Goal: Transaction & Acquisition: Purchase product/service

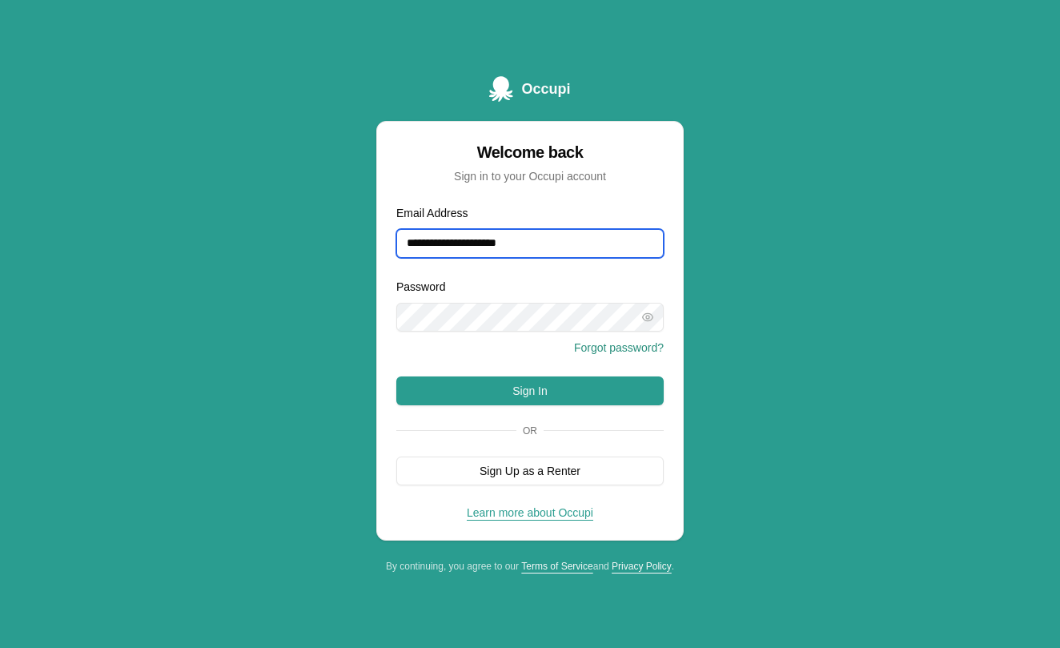
type input "**********"
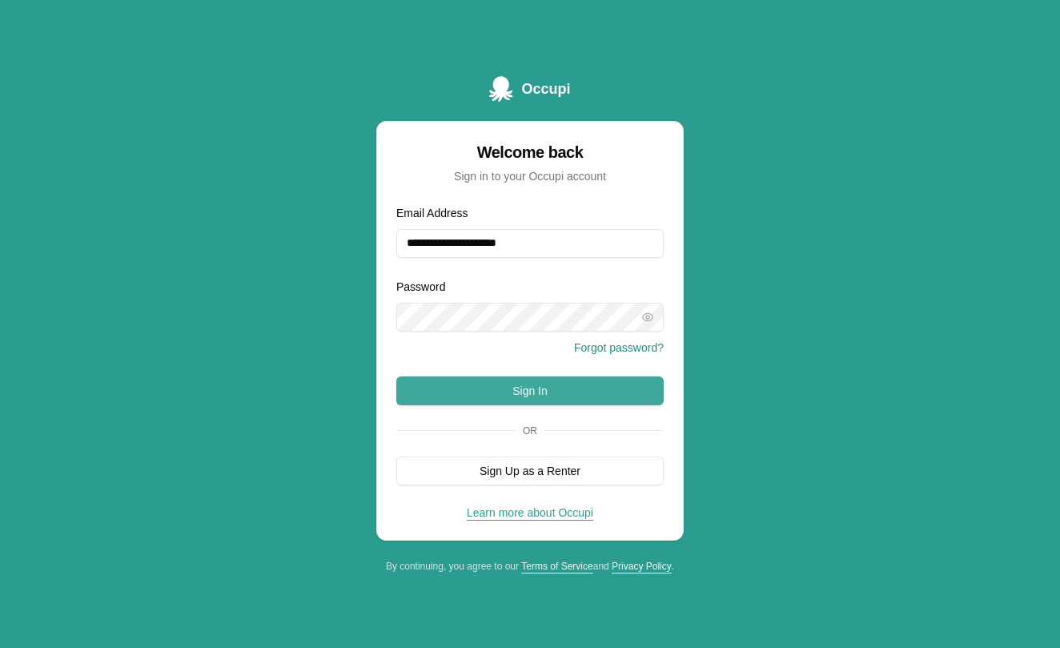
click at [511, 387] on button "Sign In" at bounding box center [529, 390] width 267 height 29
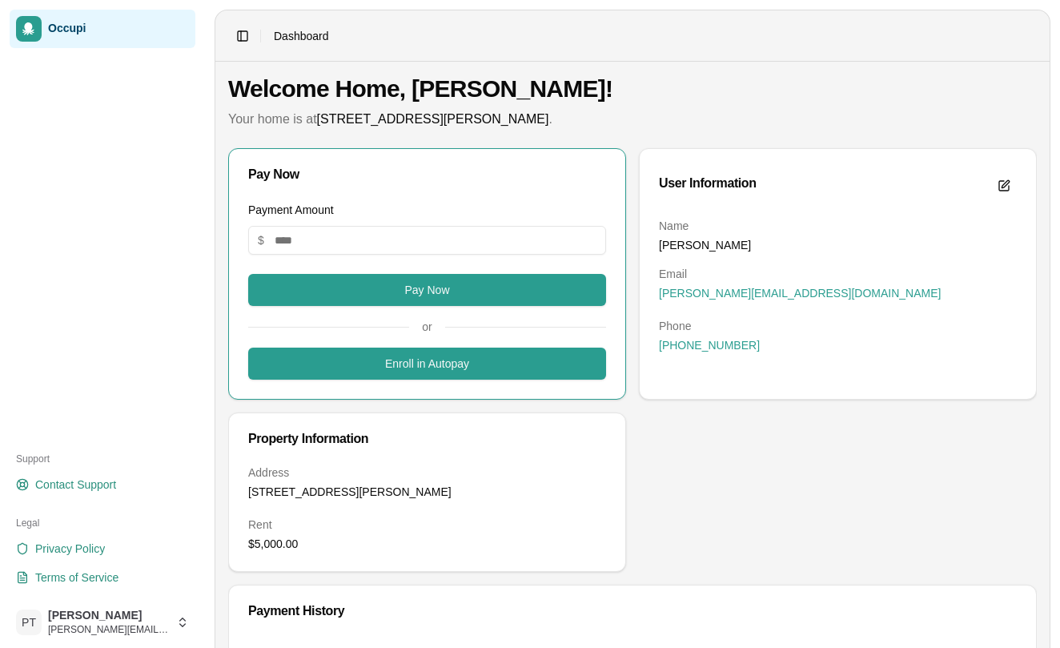
click at [620, 74] on h1 "Welcome Home, [PERSON_NAME]!" at bounding box center [632, 88] width 808 height 29
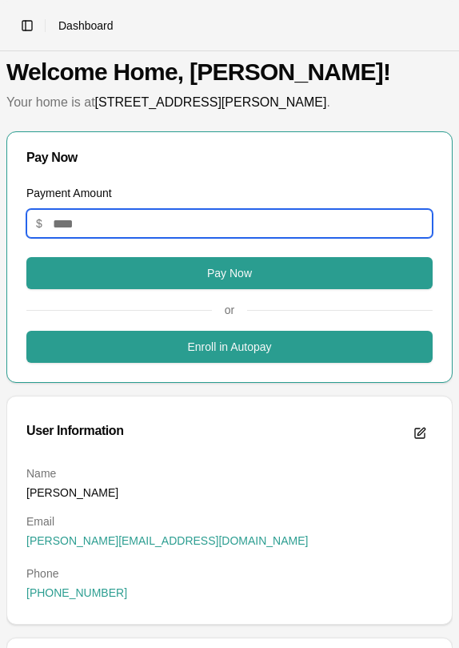
click at [174, 216] on input "Payment Amount" at bounding box center [229, 223] width 407 height 29
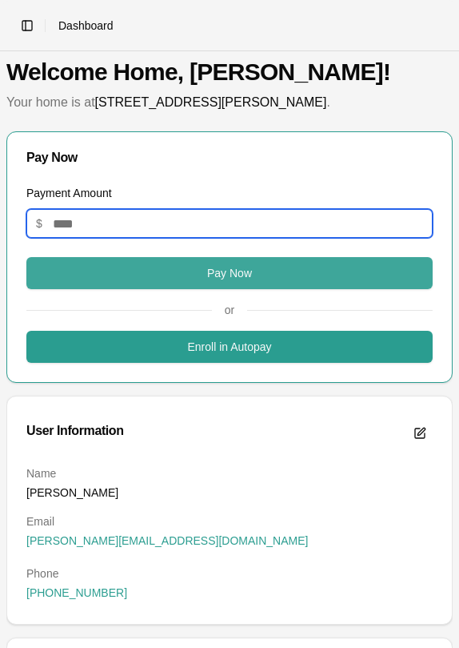
type input "*"
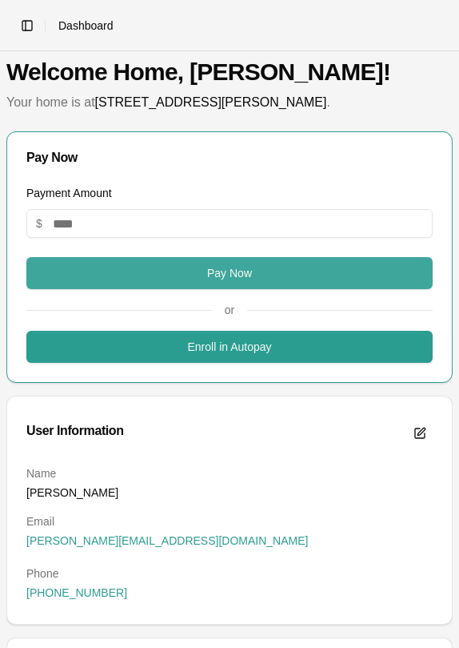
click at [210, 271] on button "Pay Now" at bounding box center [229, 273] width 407 height 32
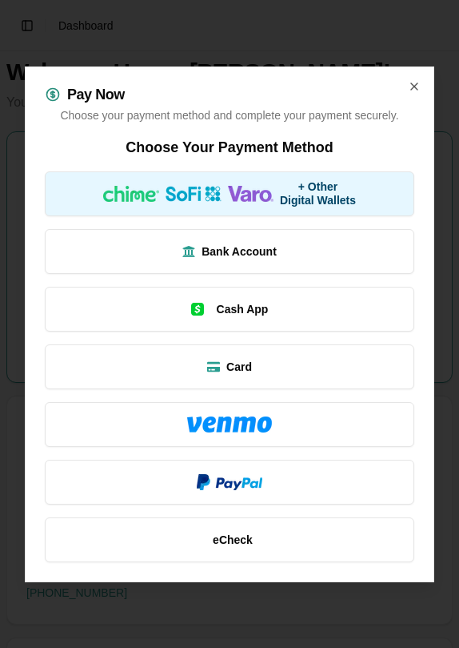
click at [271, 180] on button "+ Other Digital Wallets" at bounding box center [230, 193] width 370 height 45
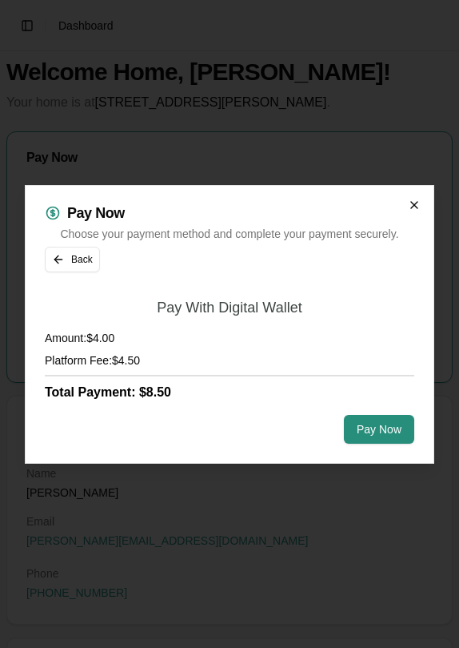
click at [417, 206] on icon "button" at bounding box center [414, 205] width 13 height 13
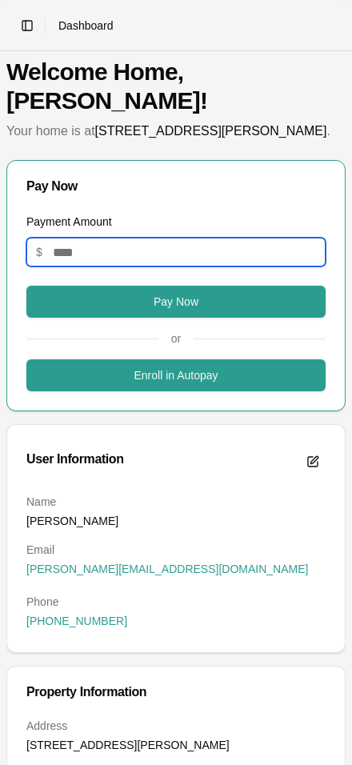
click at [136, 247] on input "Payment Amount" at bounding box center [175, 252] width 299 height 29
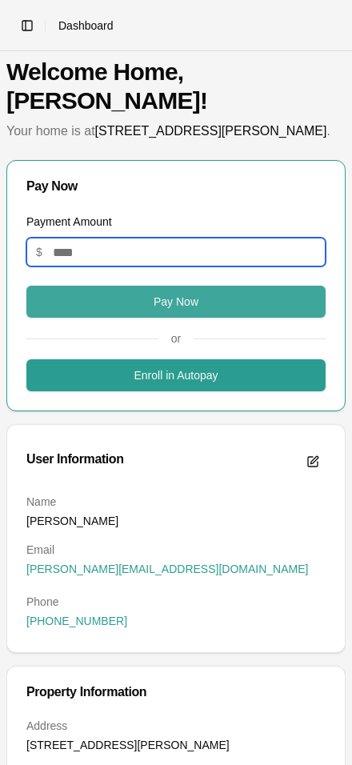
type input "*"
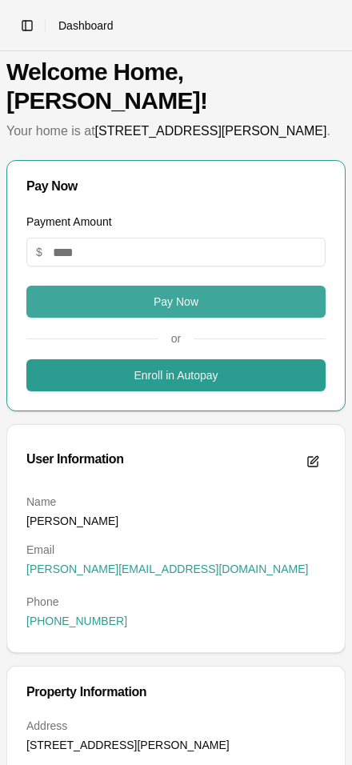
click at [159, 295] on button "Pay Now" at bounding box center [175, 302] width 299 height 32
